Goal: Find specific page/section

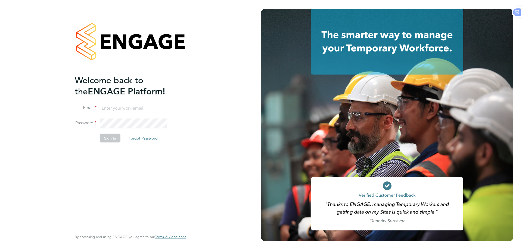
type input "Azmat@loyalreliance.co.uk"
click at [103, 137] on button "Sign In" at bounding box center [110, 137] width 21 height 9
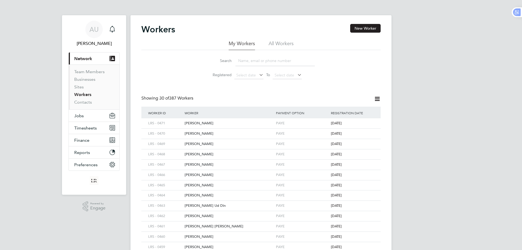
click at [251, 55] on li "Search" at bounding box center [260, 61] width 121 height 16
click at [253, 59] on input at bounding box center [274, 60] width 79 height 11
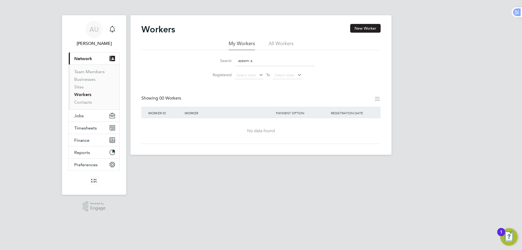
click at [266, 63] on input "azeem a" at bounding box center [274, 60] width 79 height 11
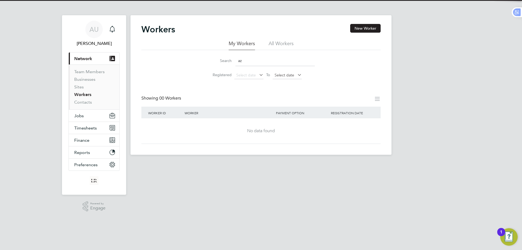
type input "a"
